Goal: Check status

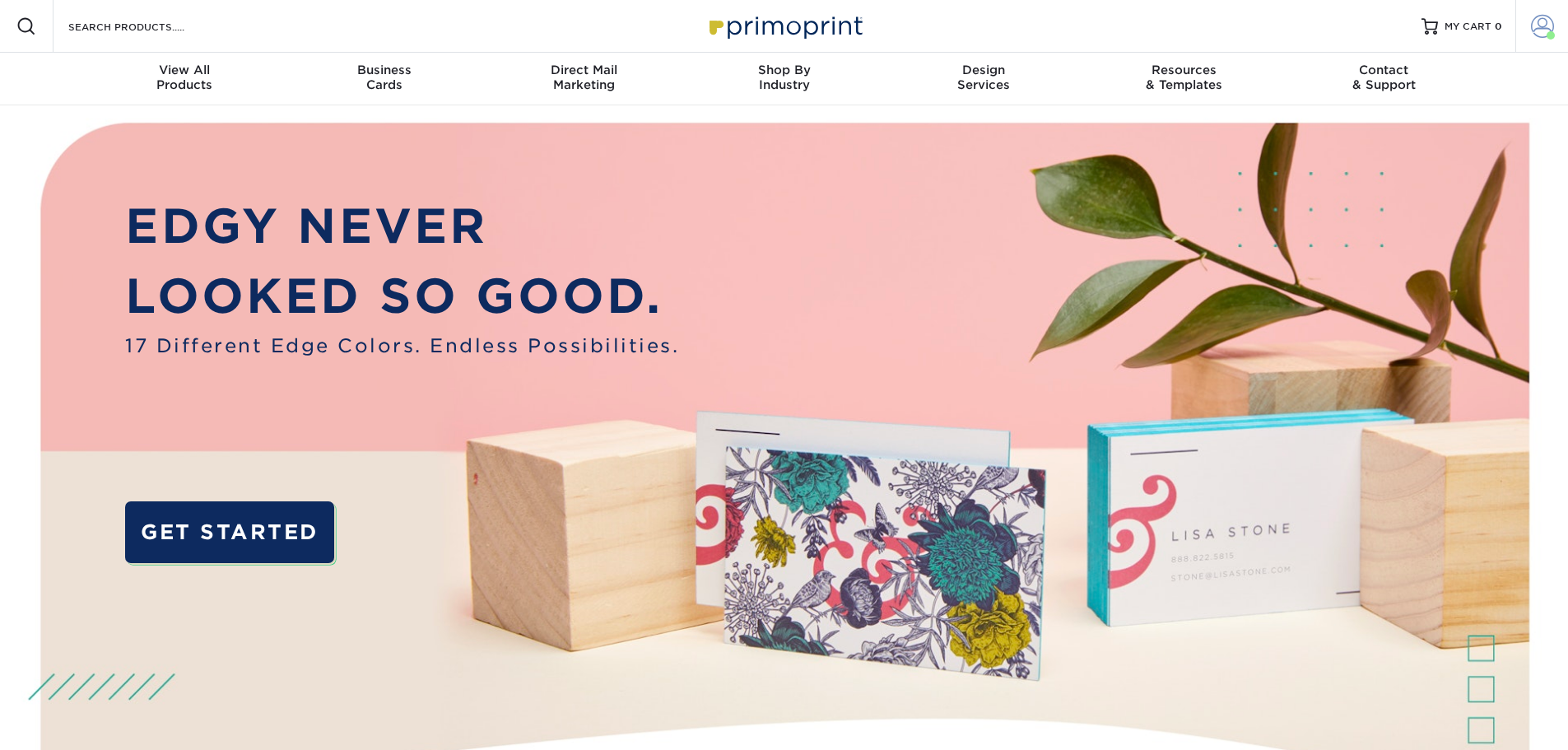
click at [1553, 25] on span at bounding box center [1542, 26] width 23 height 23
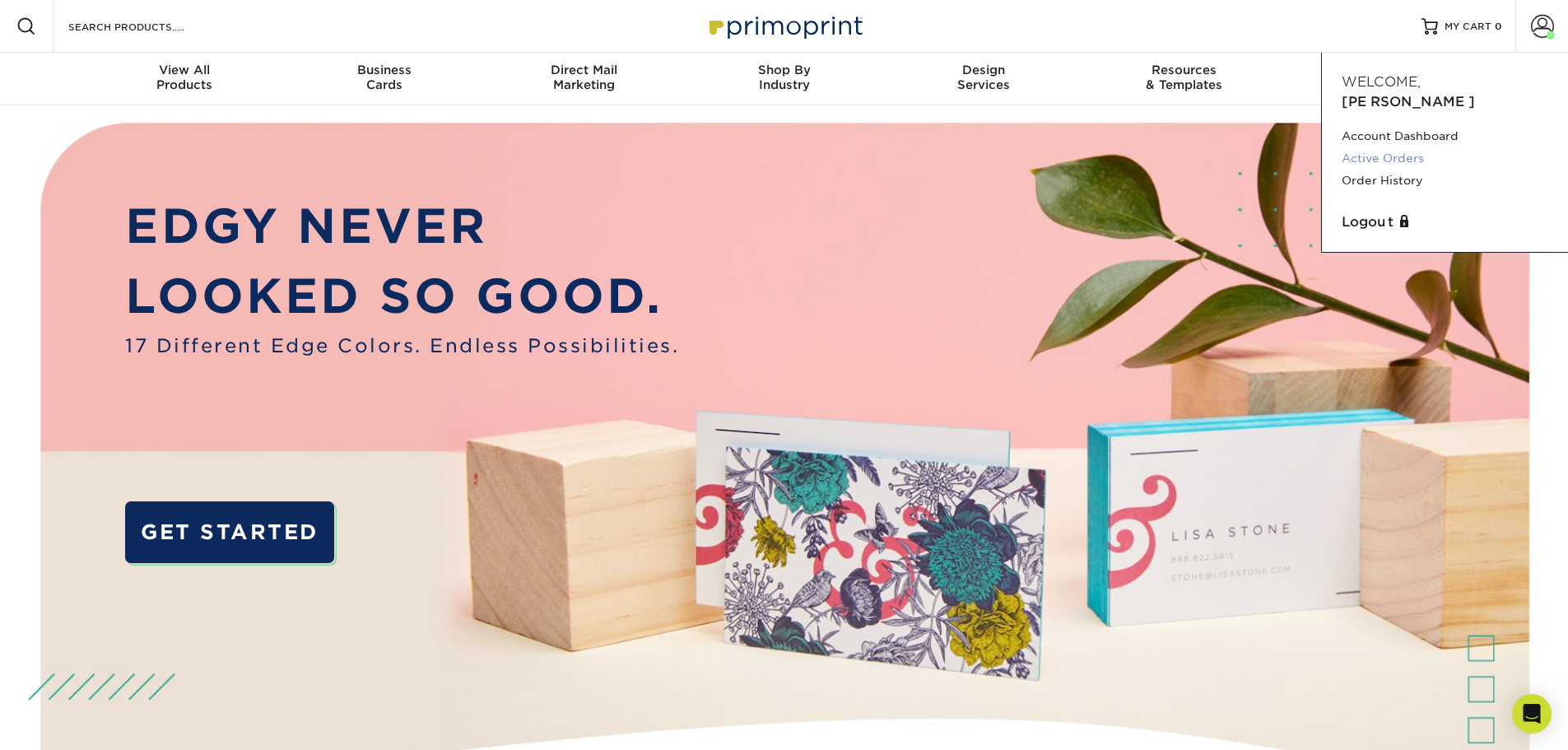
click at [1414, 147] on link "Active Orders" at bounding box center [1445, 158] width 207 height 22
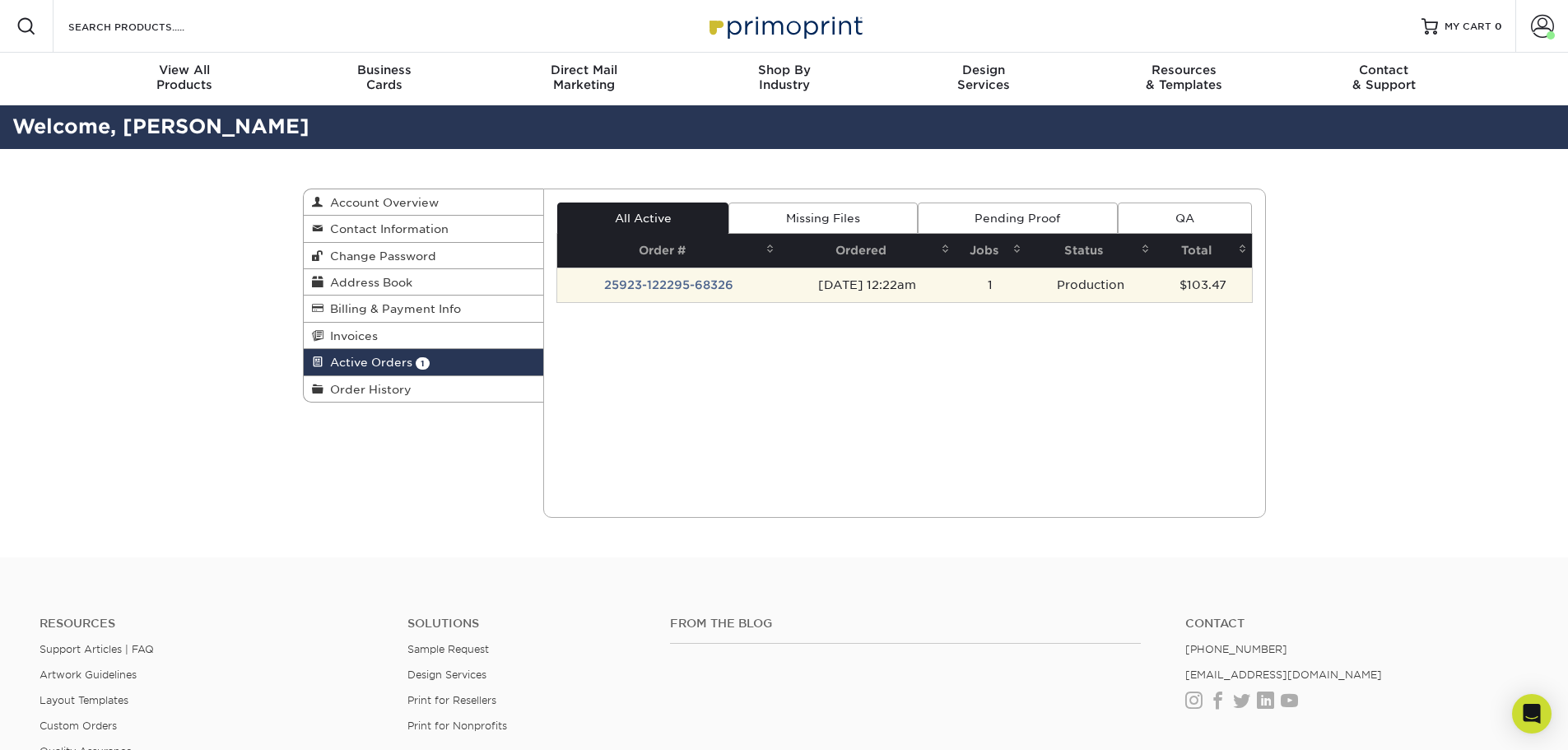
click at [660, 273] on td "25923-122295-68326" at bounding box center [668, 285] width 222 height 35
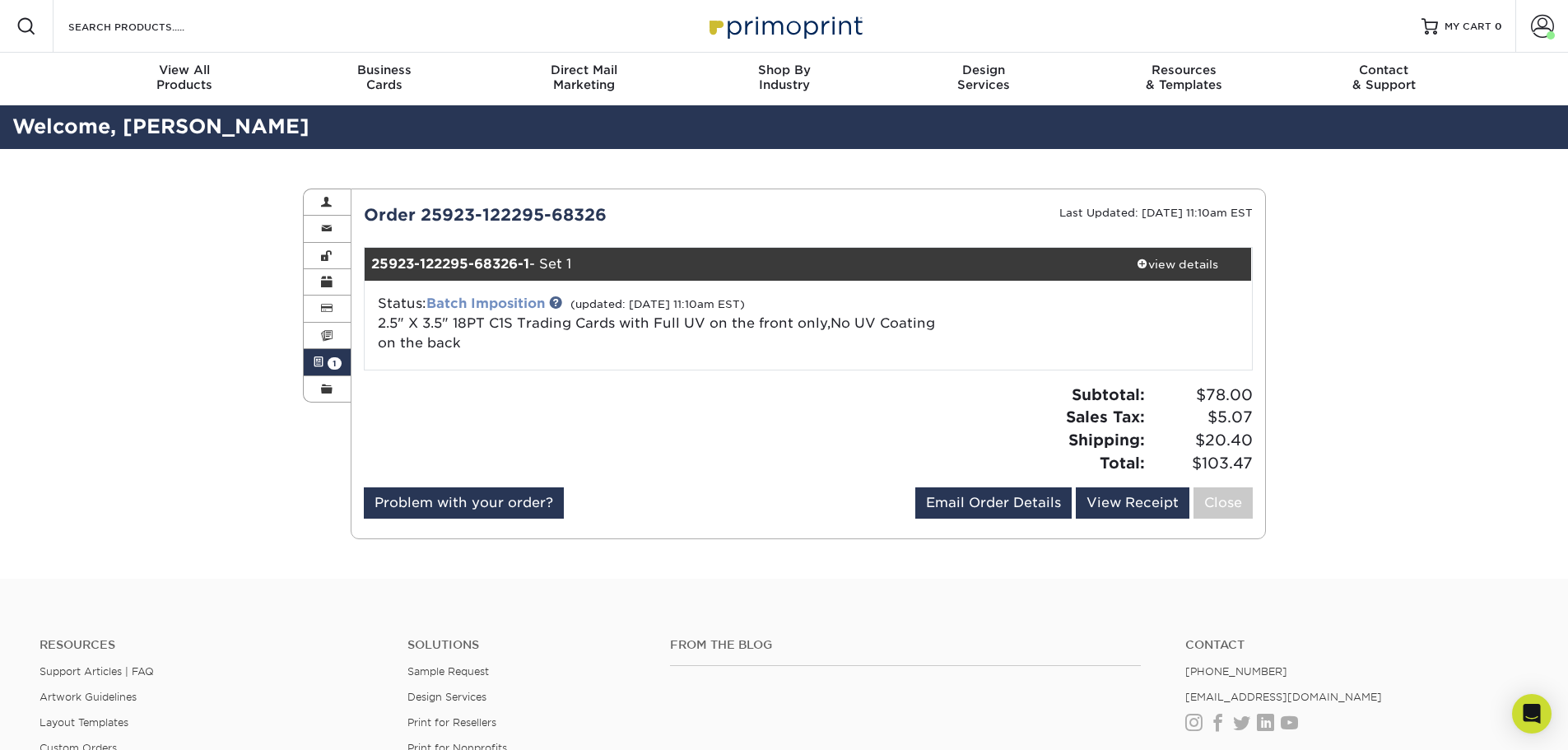
click at [501, 305] on link "Batch Imposition" at bounding box center [485, 303] width 118 height 16
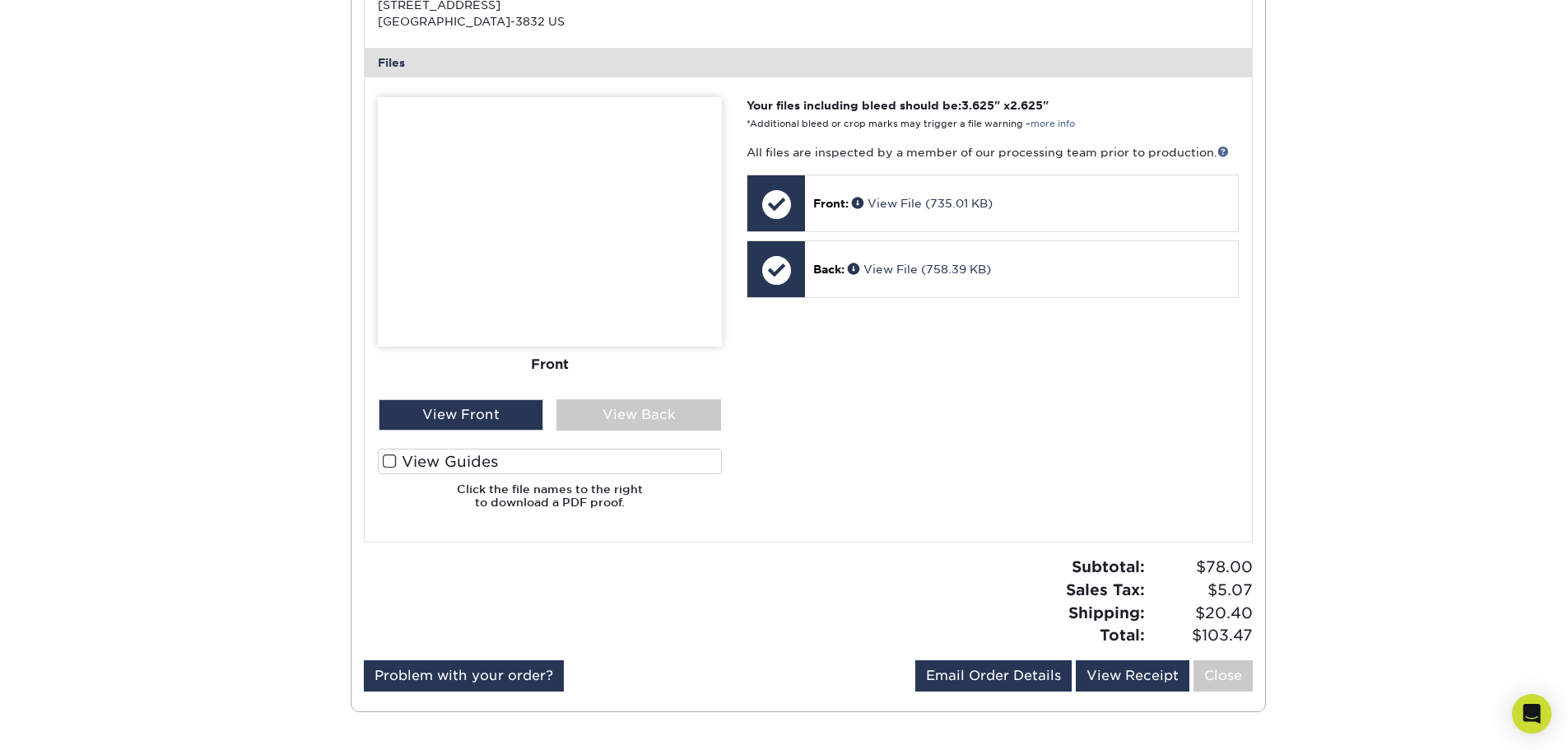
scroll to position [658, 0]
